Goal: Information Seeking & Learning: Find specific fact

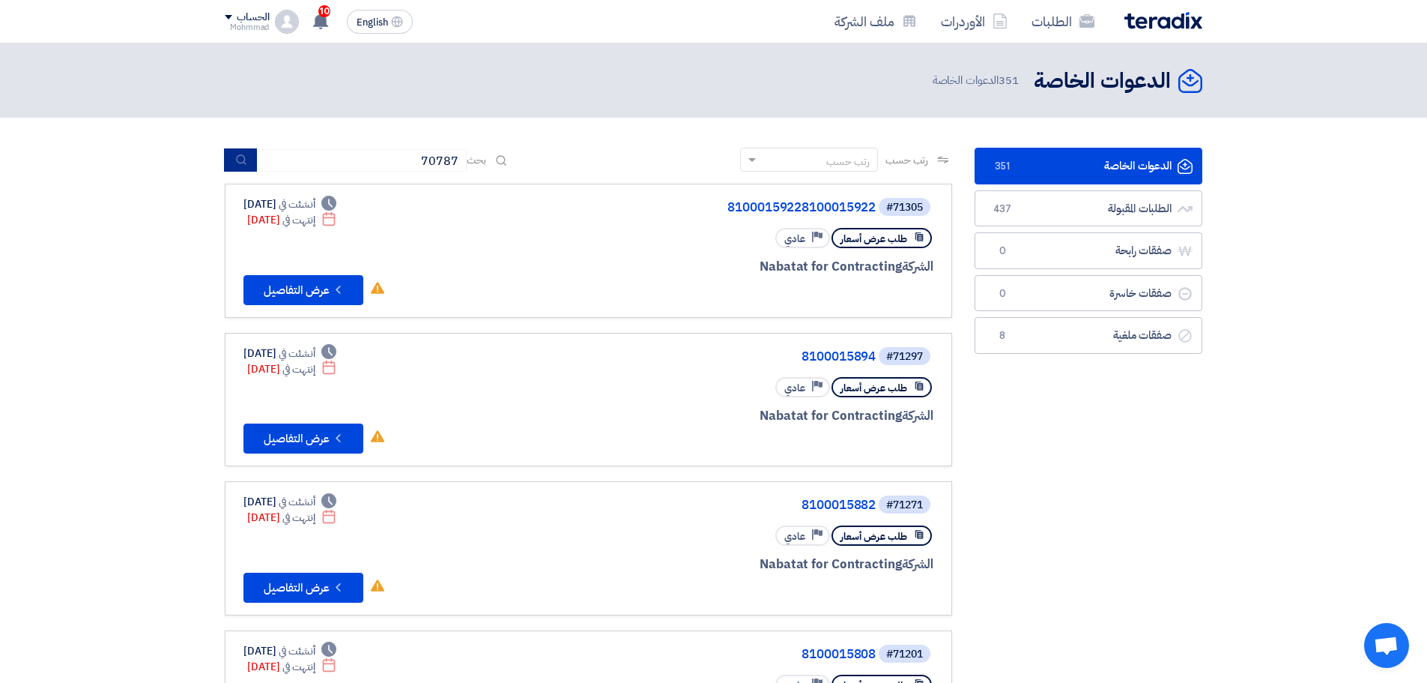
type input "70787"
click at [247, 158] on button "submit" at bounding box center [240, 159] width 33 height 23
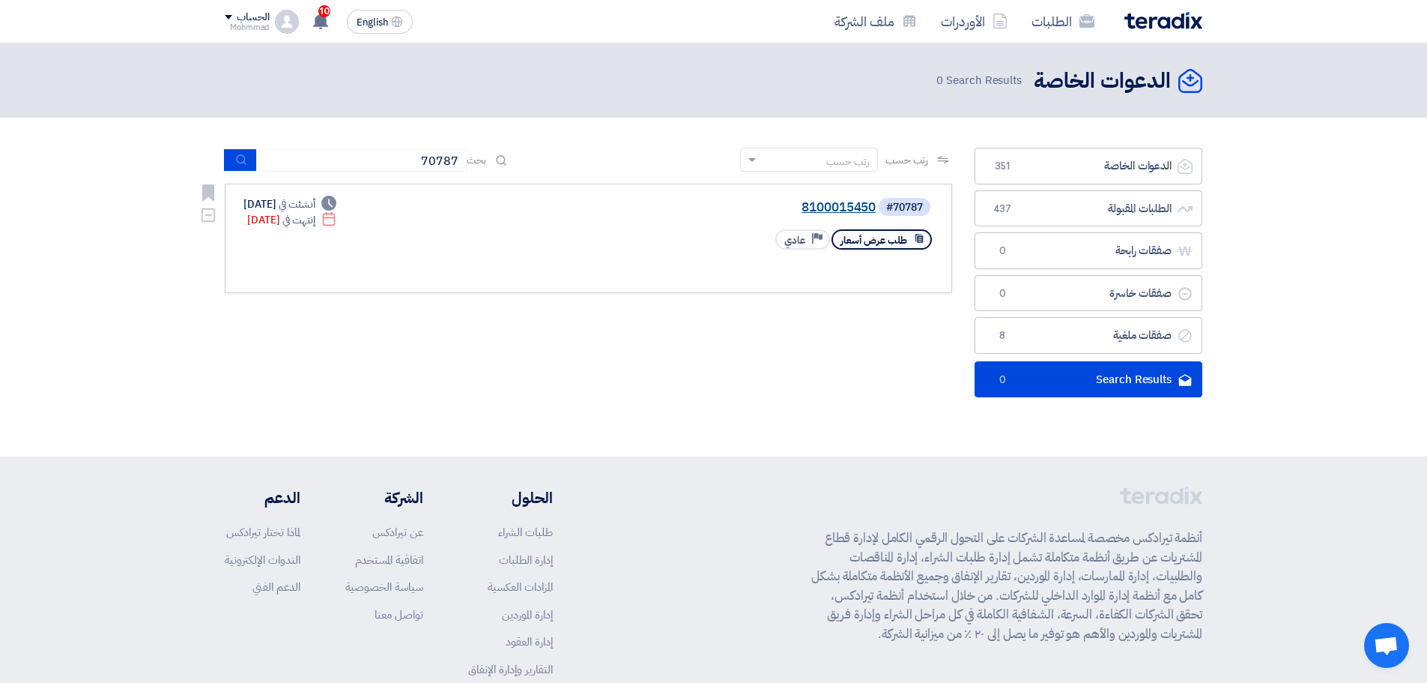
click at [811, 209] on link "8100015450" at bounding box center [726, 207] width 300 height 13
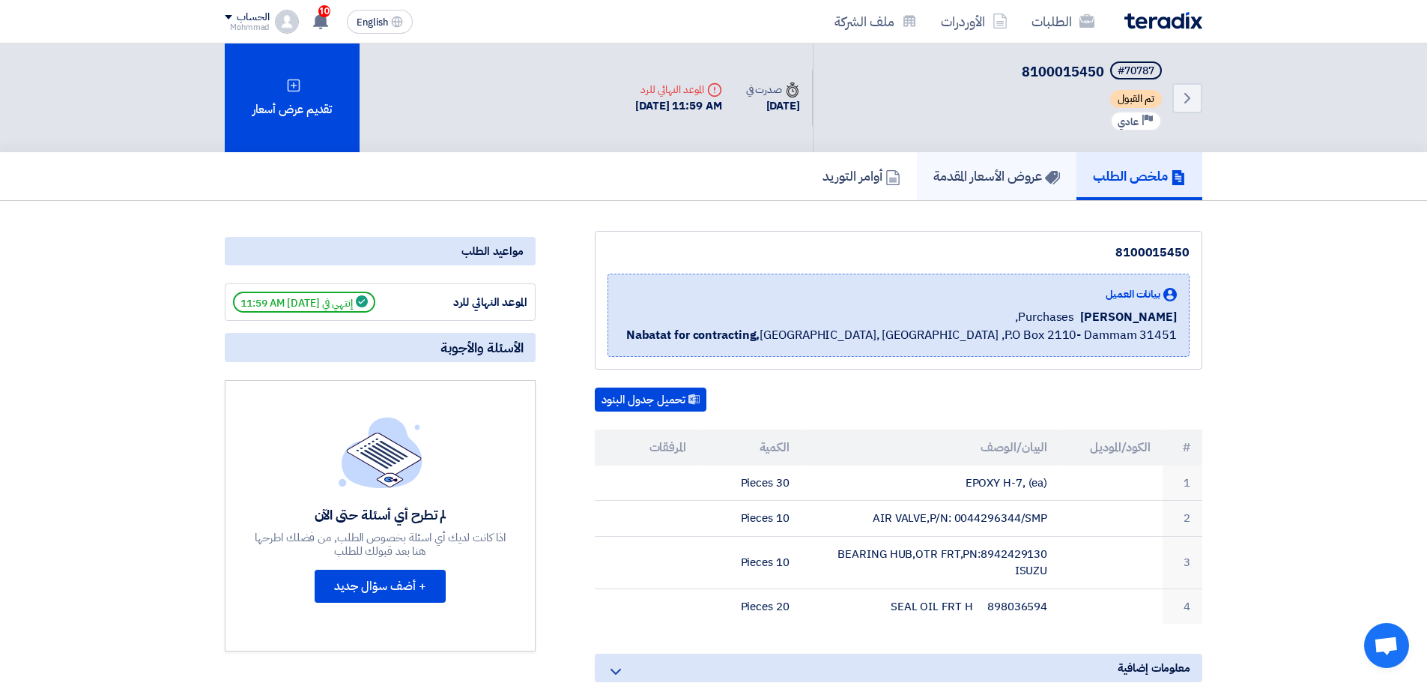
click at [1008, 164] on link "عروض الأسعار المقدمة" at bounding box center [997, 176] width 160 height 48
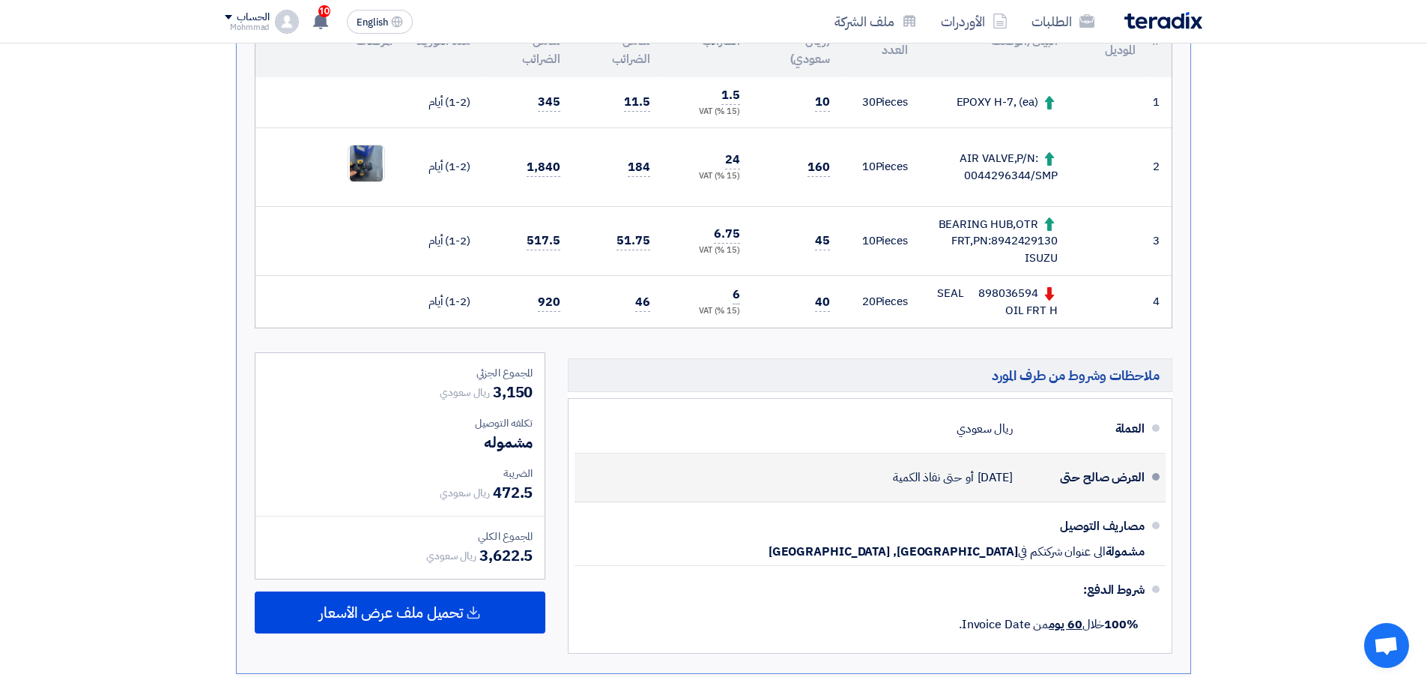
scroll to position [375, 0]
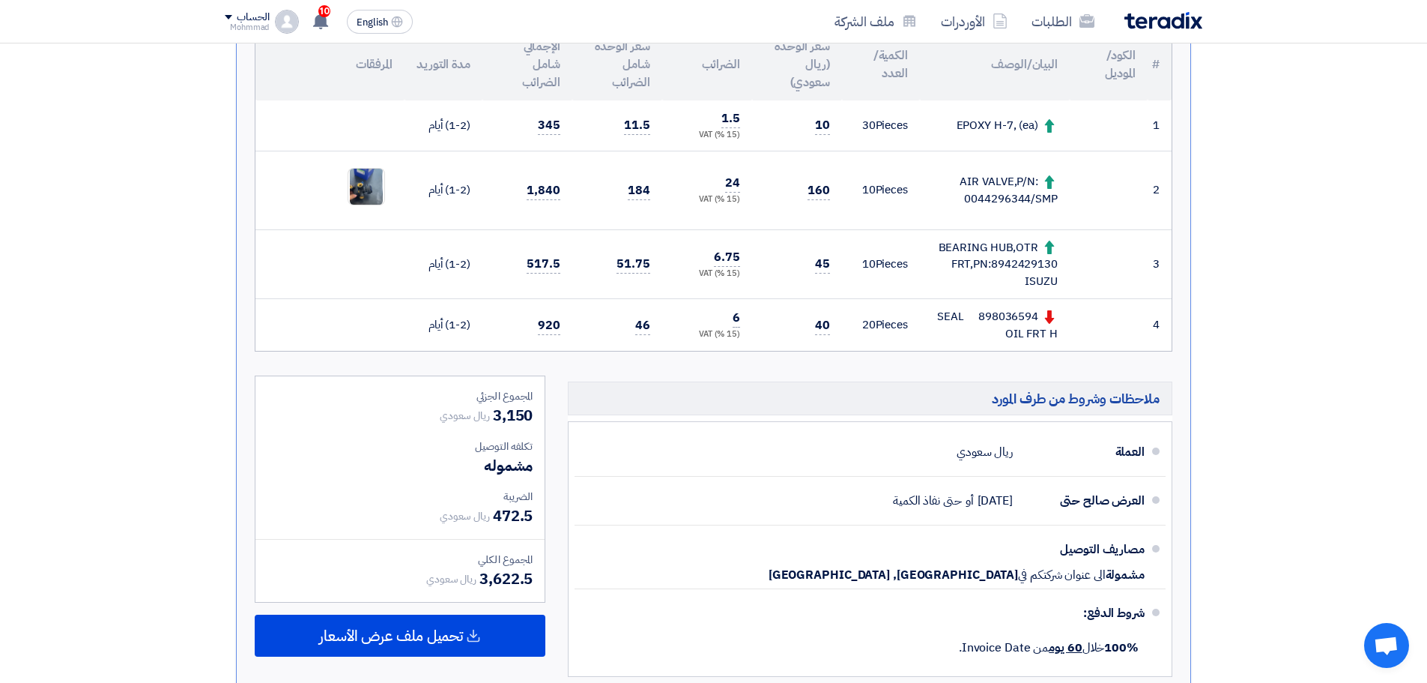
click at [1000, 261] on div "BEARING HUB,OTR FRT,PN:8942429130 ISUZU" at bounding box center [995, 264] width 126 height 51
copy div "8942429130"
click at [1010, 318] on div "898036594 SEAL OIL FRT H" at bounding box center [995, 325] width 126 height 34
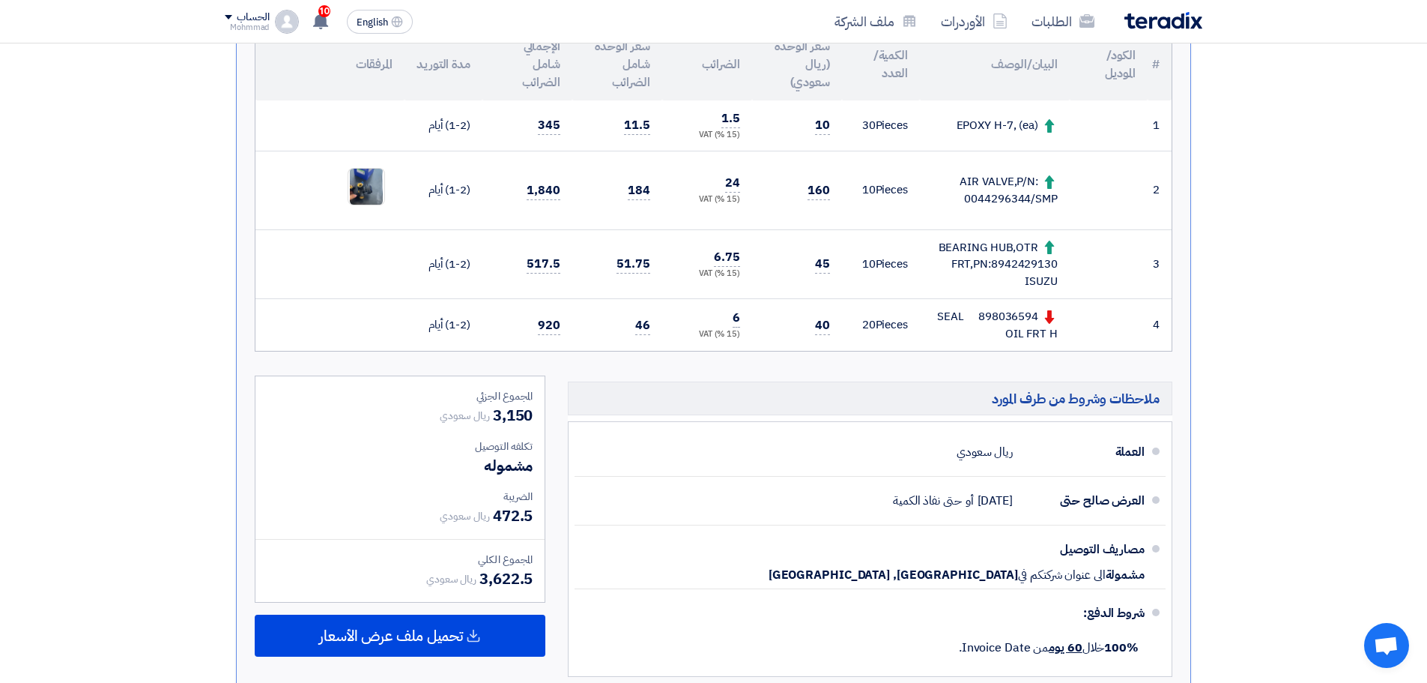
copy div "898036594"
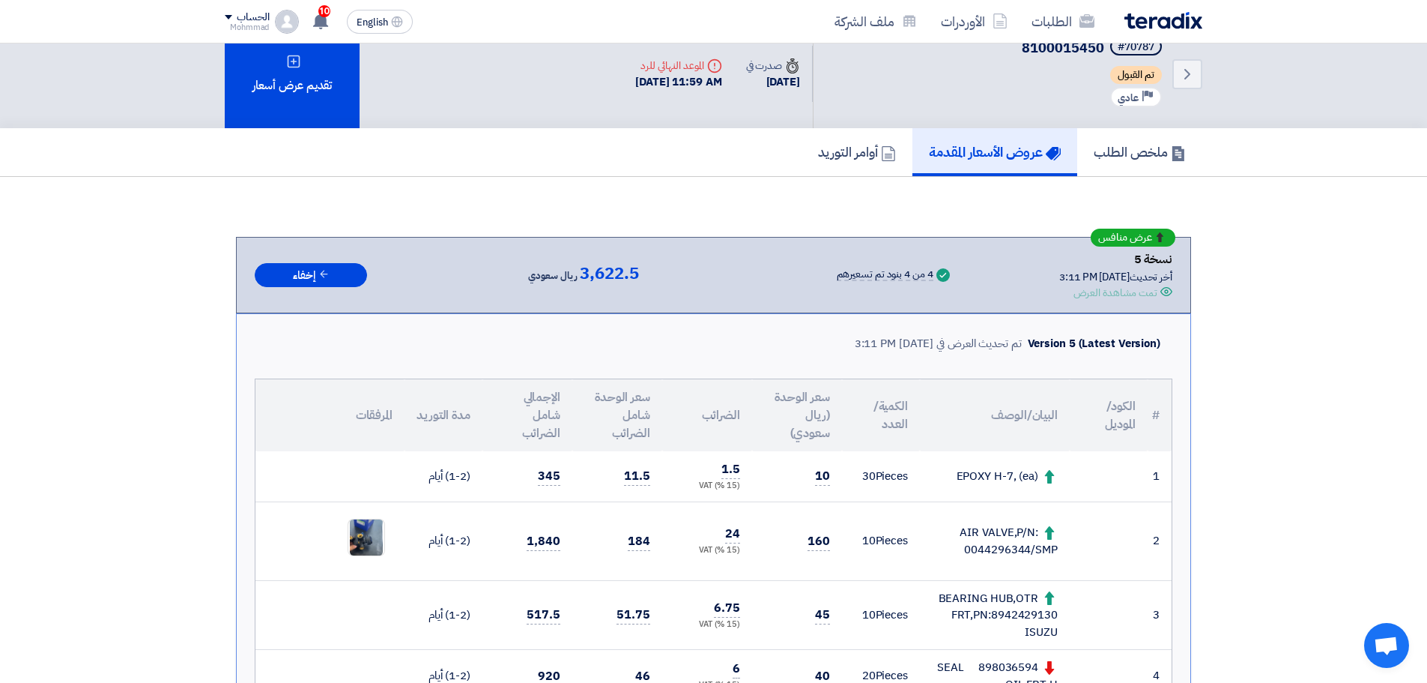
scroll to position [0, 0]
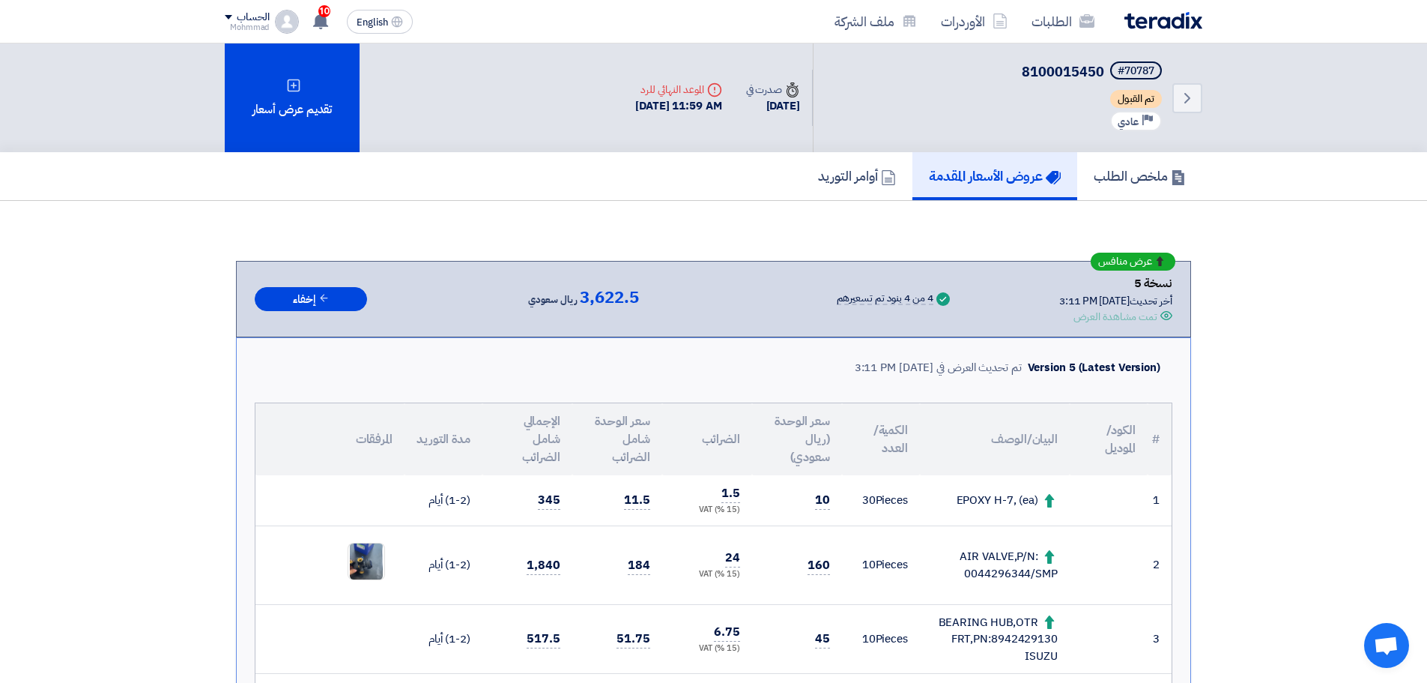
click at [1038, 73] on span "8100015450" at bounding box center [1063, 71] width 82 height 20
copy span "8100015450"
